Goal: Information Seeking & Learning: Learn about a topic

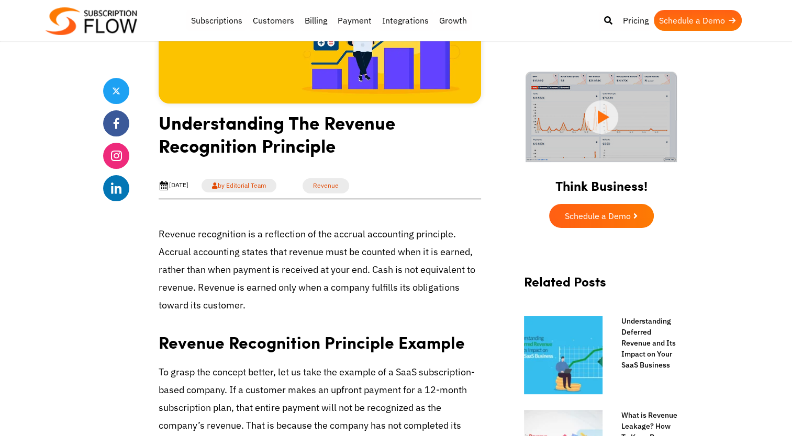
scroll to position [105, 0]
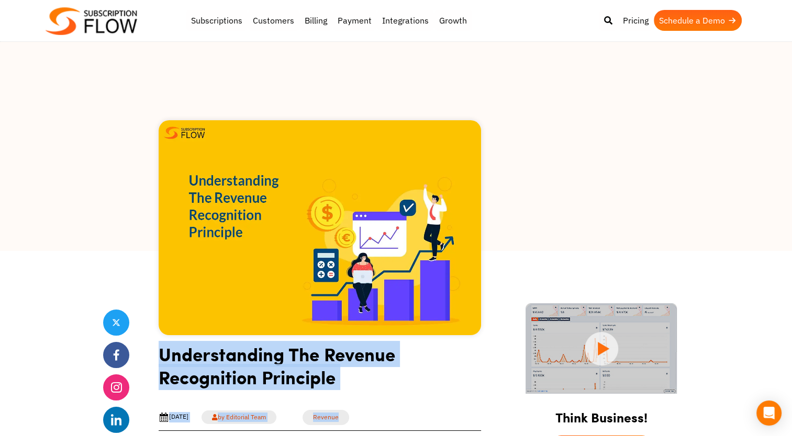
drag, startPoint x: 157, startPoint y: 356, endPoint x: 375, endPoint y: 419, distance: 226.5
click at [367, 386] on h1 "Understanding The Revenue Recognition Principle" at bounding box center [320, 370] width 322 height 54
drag, startPoint x: 159, startPoint y: 353, endPoint x: 349, endPoint y: 388, distance: 193.6
click at [349, 388] on h1 "Understanding The Revenue Recognition Principle" at bounding box center [320, 370] width 322 height 54
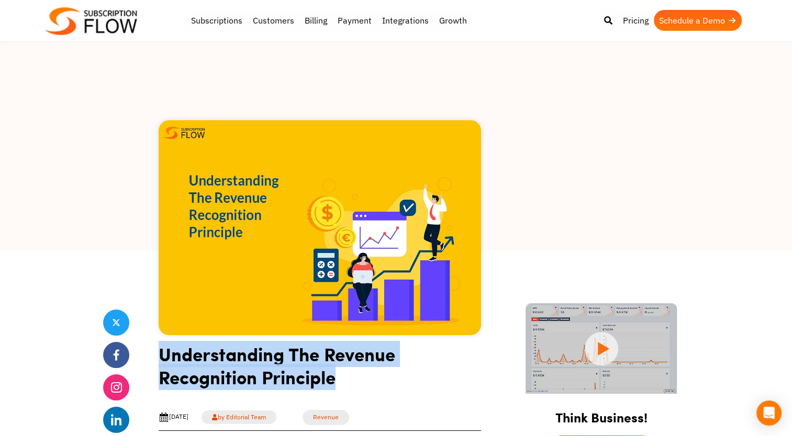
drag, startPoint x: 349, startPoint y: 388, endPoint x: 318, endPoint y: 383, distance: 31.2
copy h1 "Understanding The Revenue Recognition Principle"
click at [419, 370] on h1 "Understanding The Revenue Recognition Principle" at bounding box center [320, 370] width 322 height 54
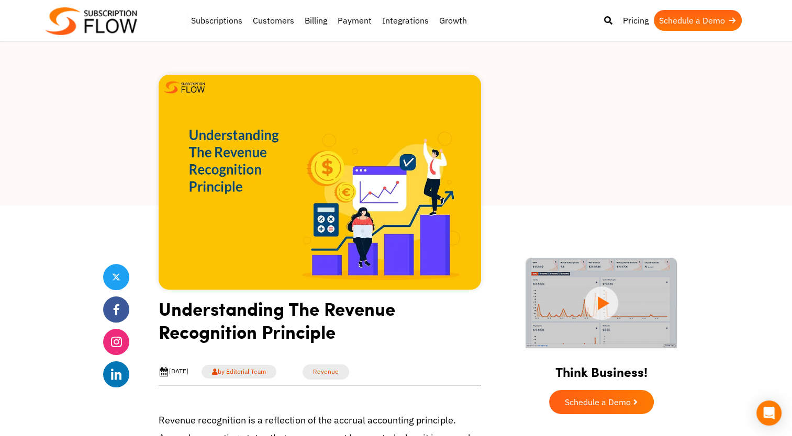
scroll to position [105, 0]
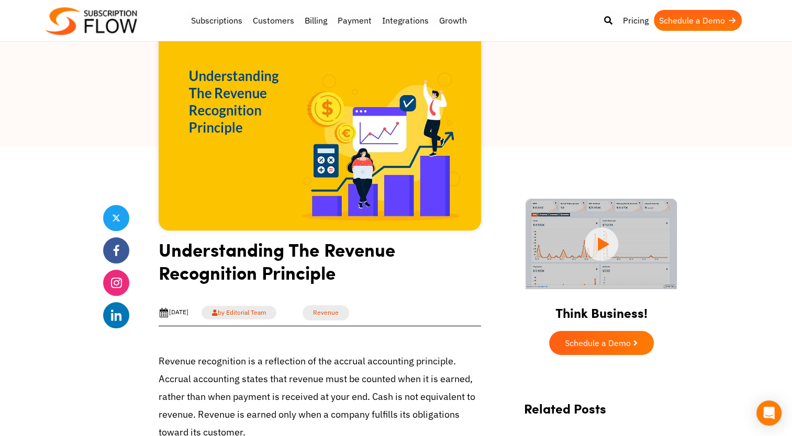
drag, startPoint x: 217, startPoint y: 310, endPoint x: 165, endPoint y: 319, distance: 52.0
click at [168, 319] on div "Sep 18th, 2024 by Editorial Team Revenue Share" at bounding box center [320, 313] width 322 height 26
drag, startPoint x: 165, startPoint y: 319, endPoint x: 218, endPoint y: 315, distance: 53.0
click at [218, 315] on div "Sep 18th, 2024 by Editorial Team Revenue Share" at bounding box center [320, 313] width 322 height 26
click at [423, 318] on div "Sep 18th, 2024 by Editorial Team Revenue Share" at bounding box center [320, 313] width 322 height 26
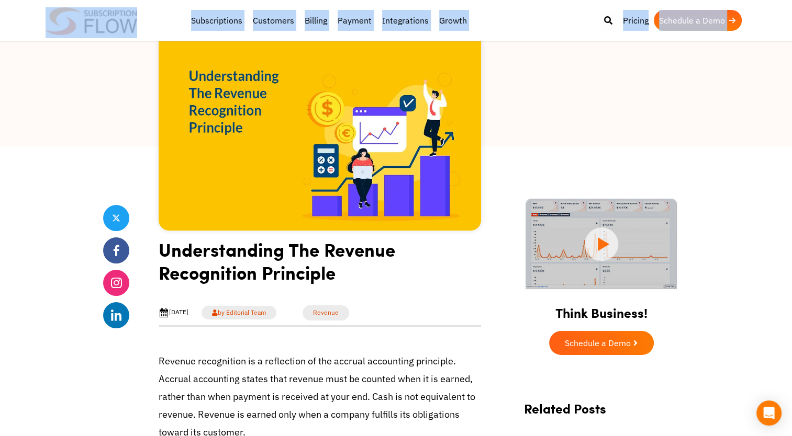
drag, startPoint x: 149, startPoint y: 28, endPoint x: 84, endPoint y: 82, distance: 84.3
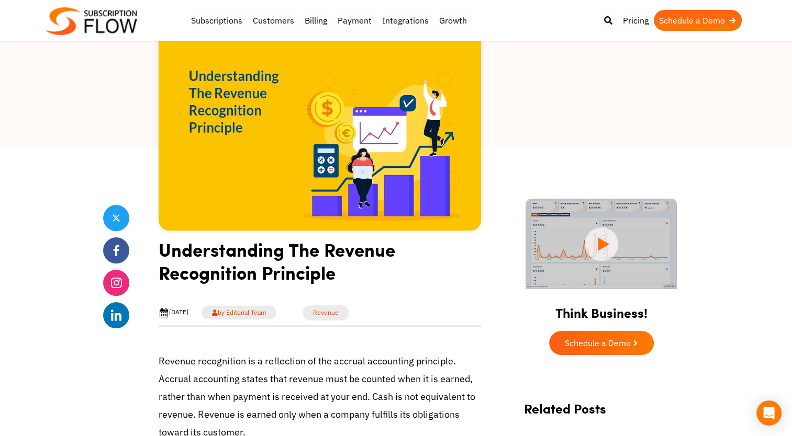
drag, startPoint x: 84, startPoint y: 82, endPoint x: 86, endPoint y: 178, distance: 96.3
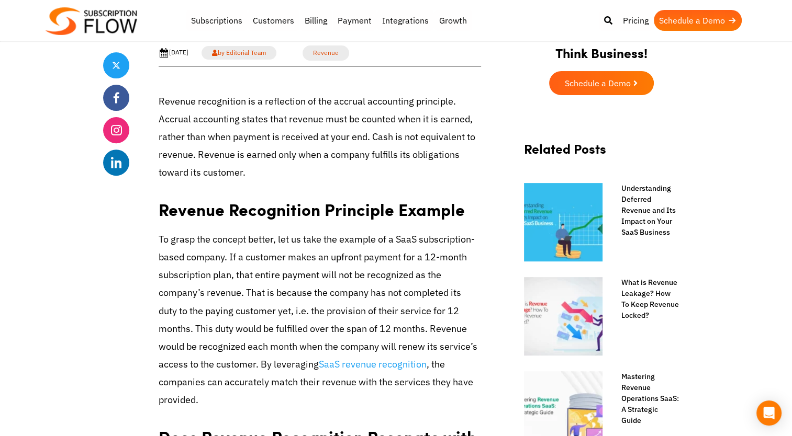
scroll to position [419, 0]
